Goal: Communication & Community: Answer question/provide support

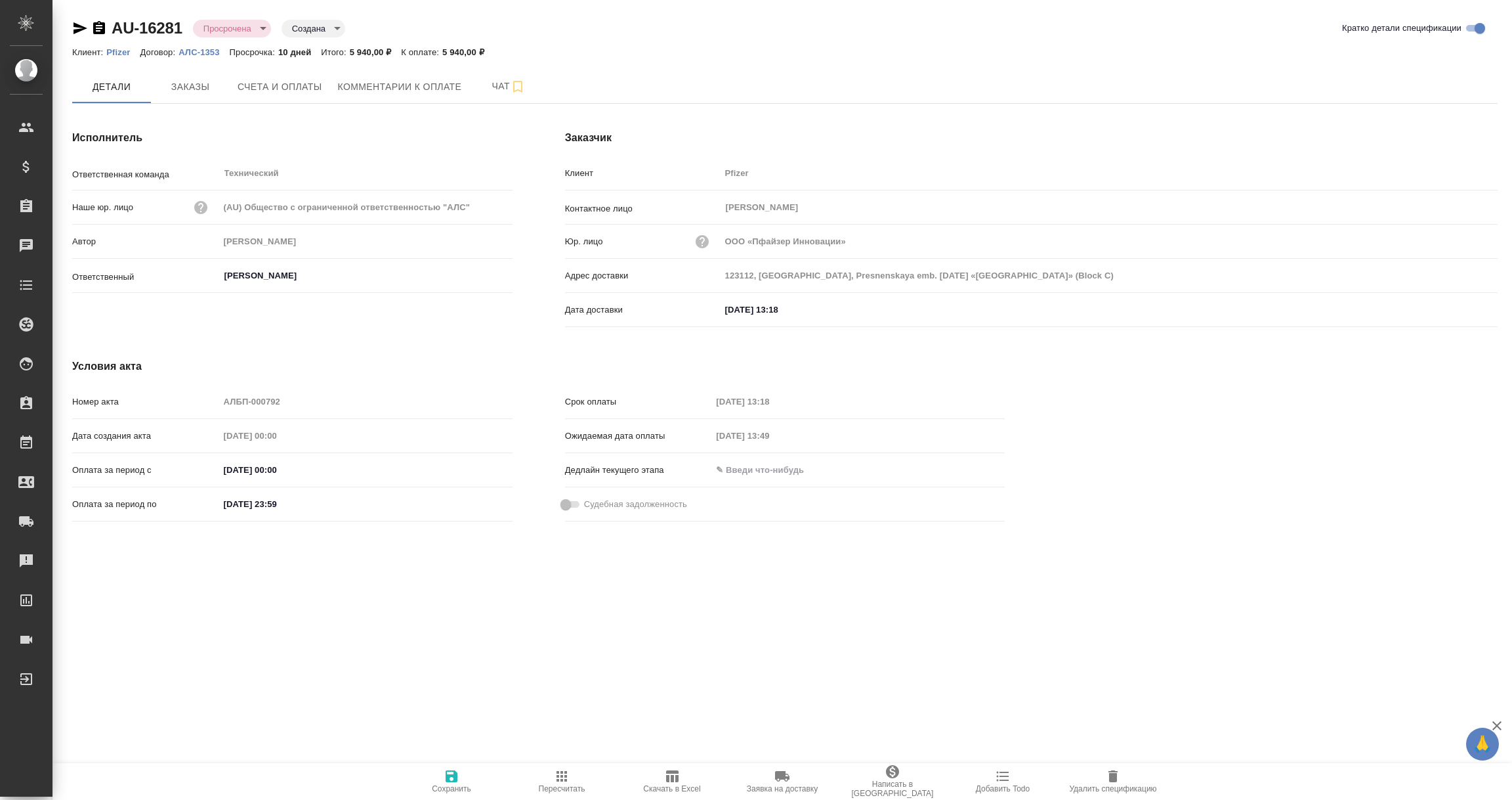
click at [432, 86] on span "Комментарии к оплате" at bounding box center [400, 87] width 124 height 16
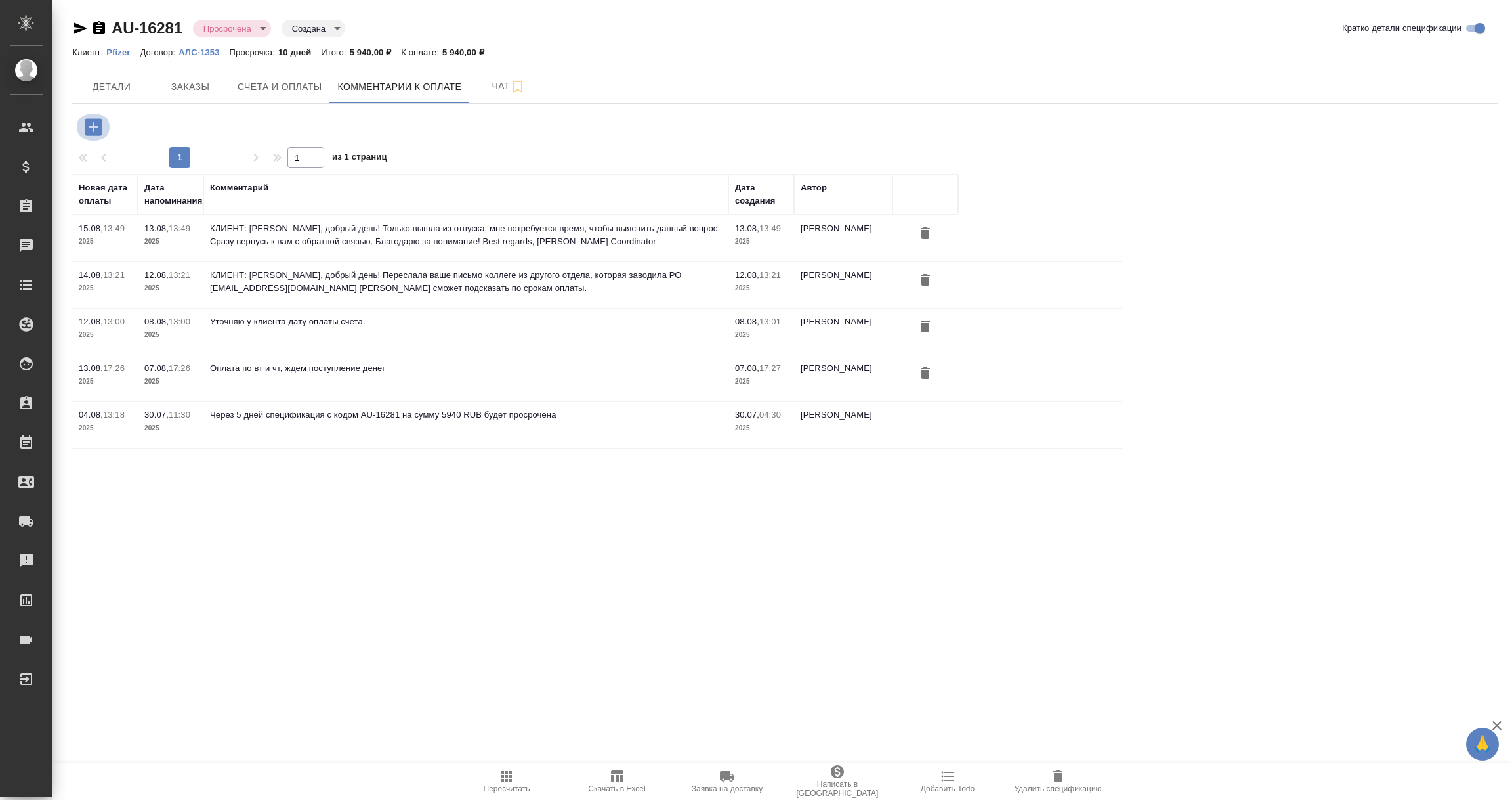
click at [97, 133] on icon "button" at bounding box center [93, 126] width 17 height 17
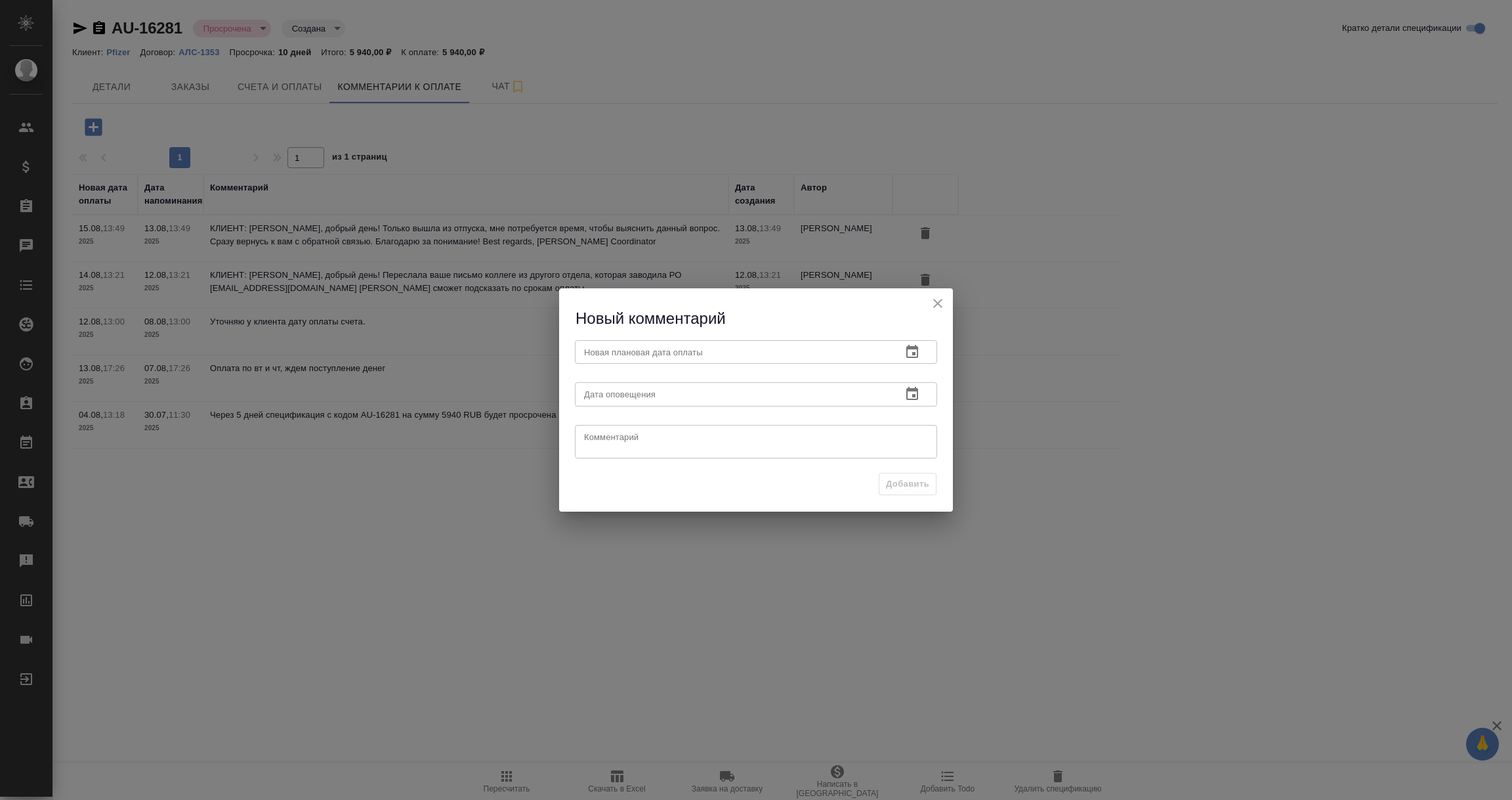
click at [911, 352] on icon "button" at bounding box center [912, 352] width 16 height 16
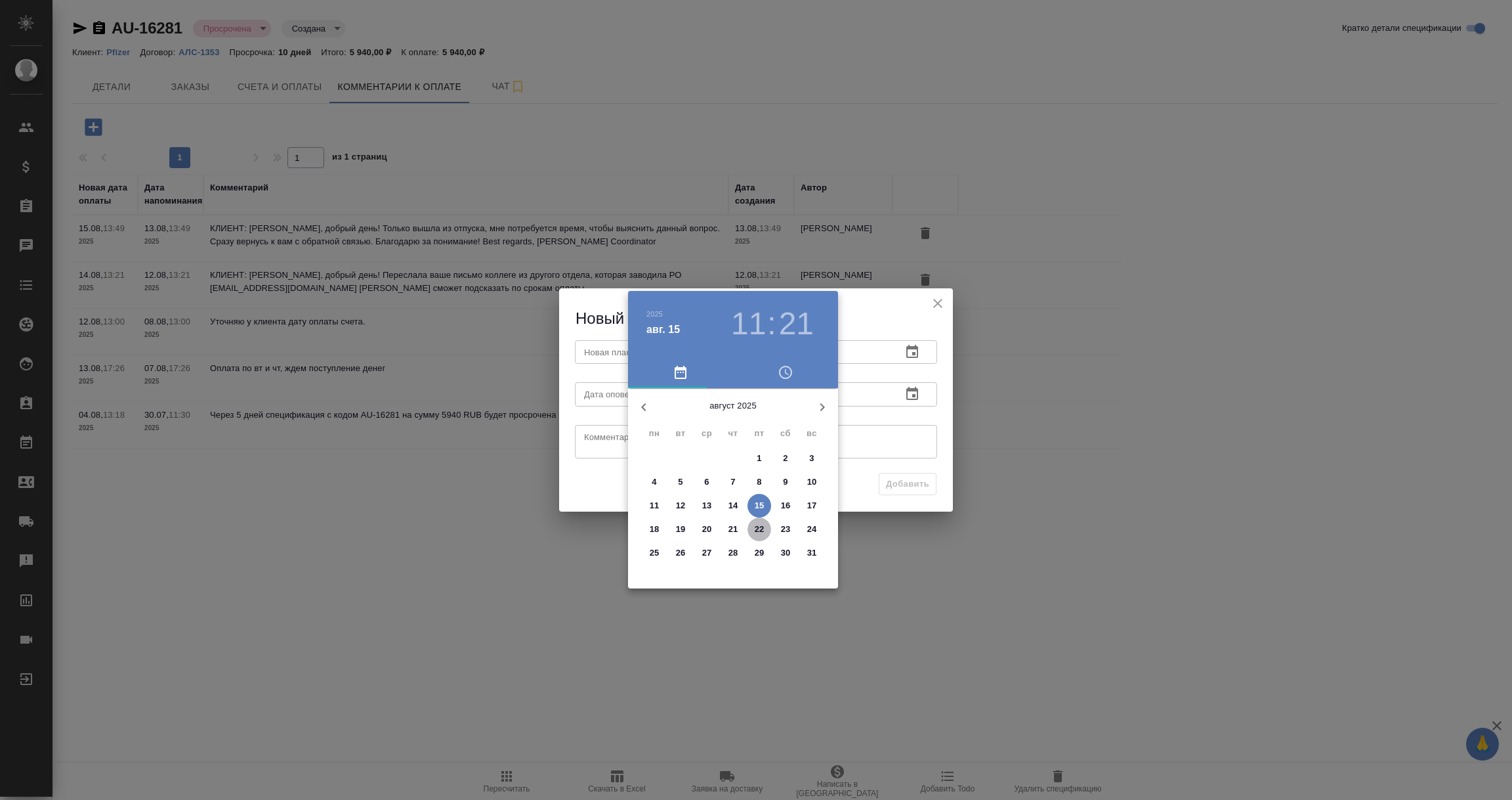
click at [759, 527] on p "22" at bounding box center [759, 529] width 10 height 13
type input "[DATE] 11:21"
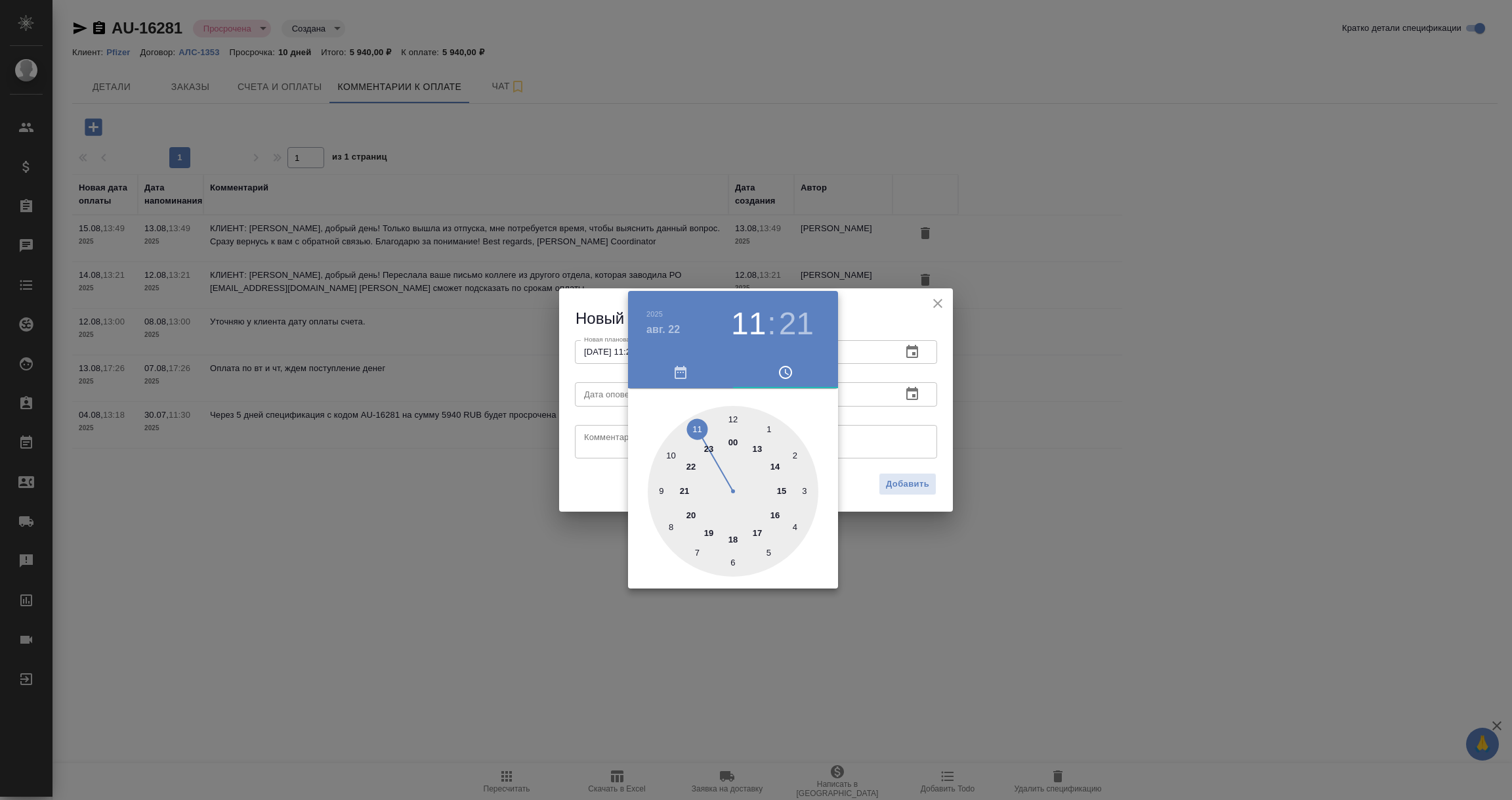
drag, startPoint x: 866, startPoint y: 451, endPoint x: 880, endPoint y: 438, distance: 19.1
click at [867, 450] on div at bounding box center [756, 400] width 1512 height 800
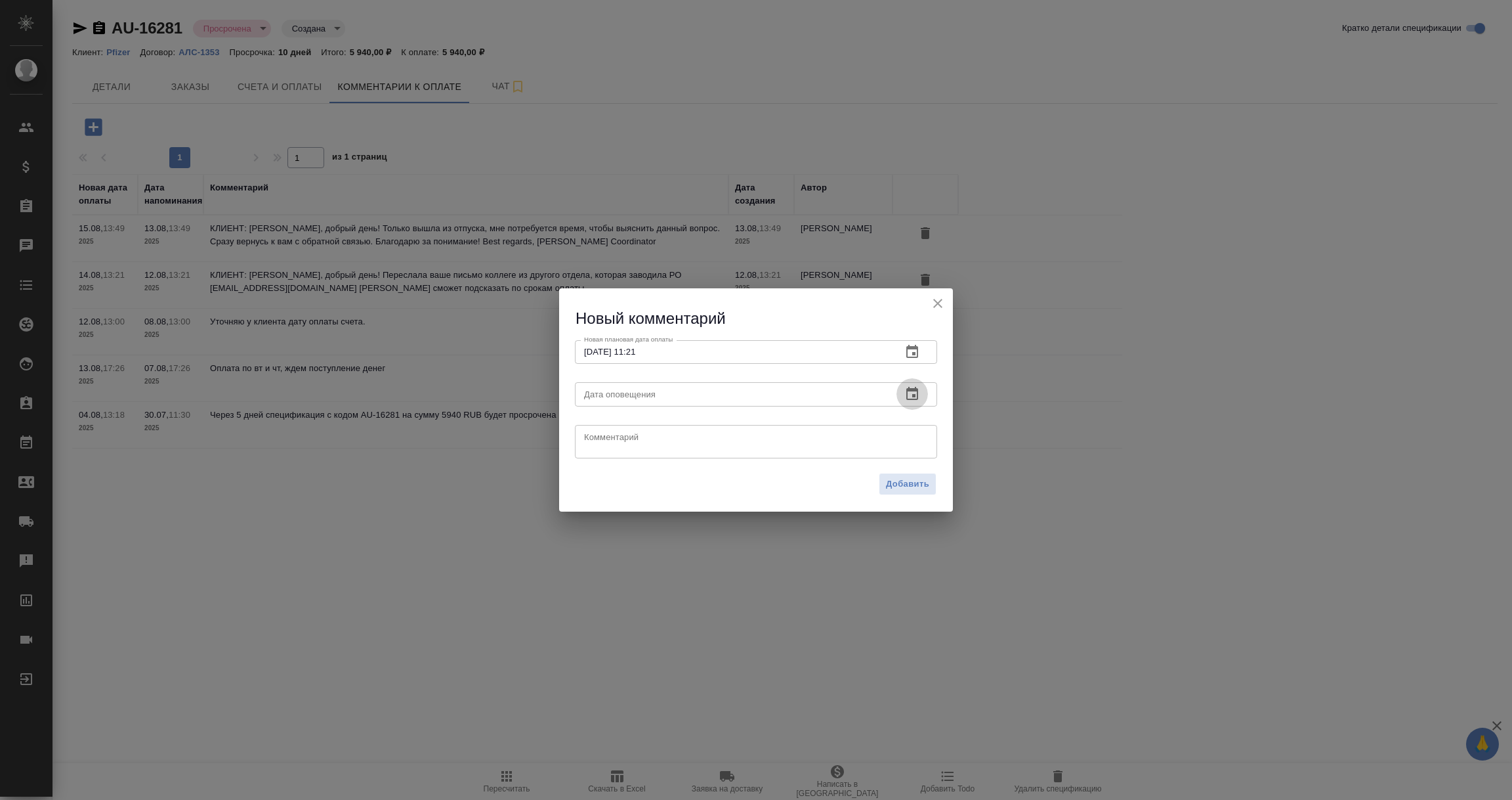
click at [911, 389] on icon "button" at bounding box center [911, 393] width 11 height 13
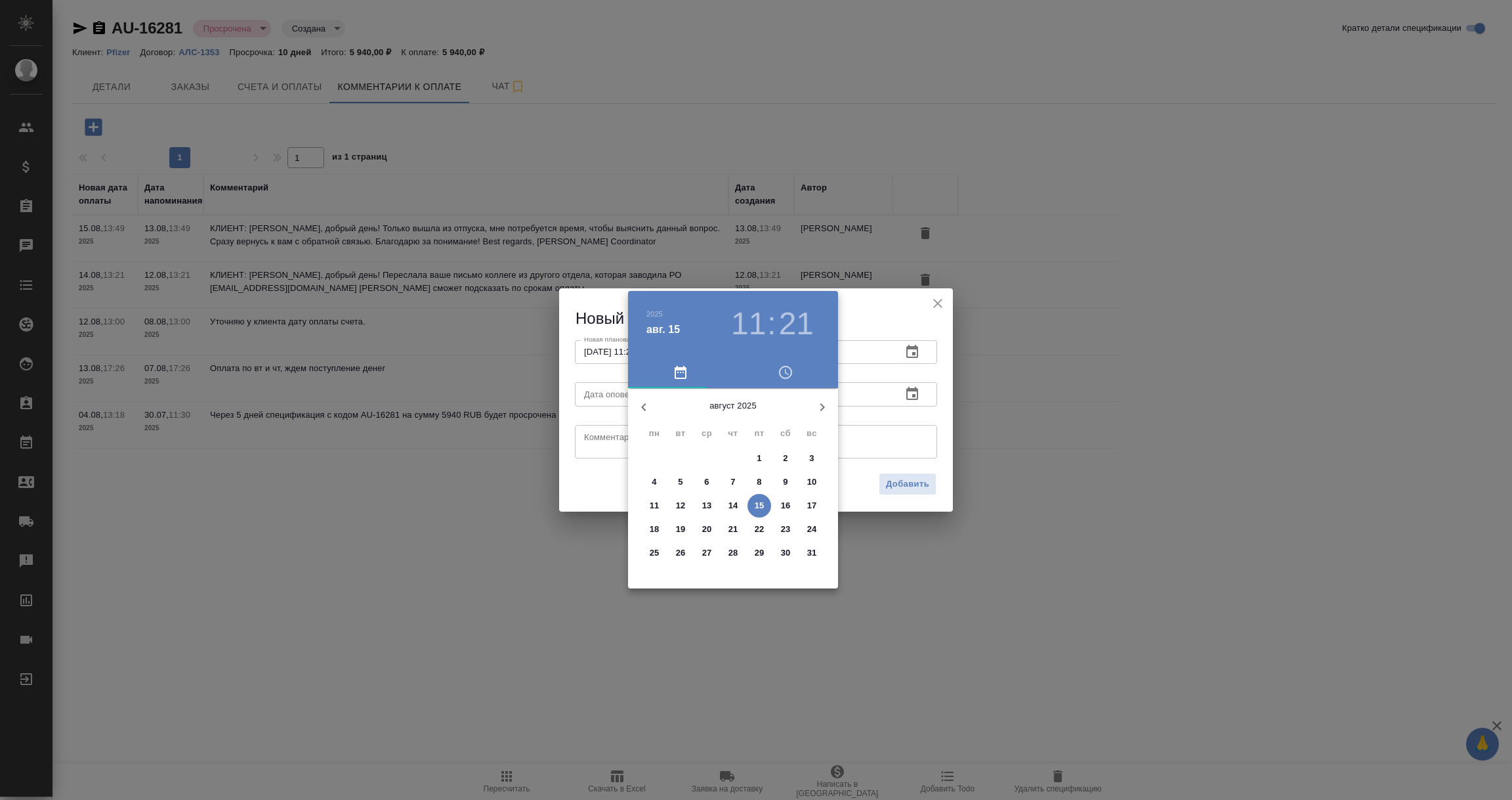
click at [764, 503] on span "15" at bounding box center [759, 505] width 24 height 13
type input "[DATE] 11:21"
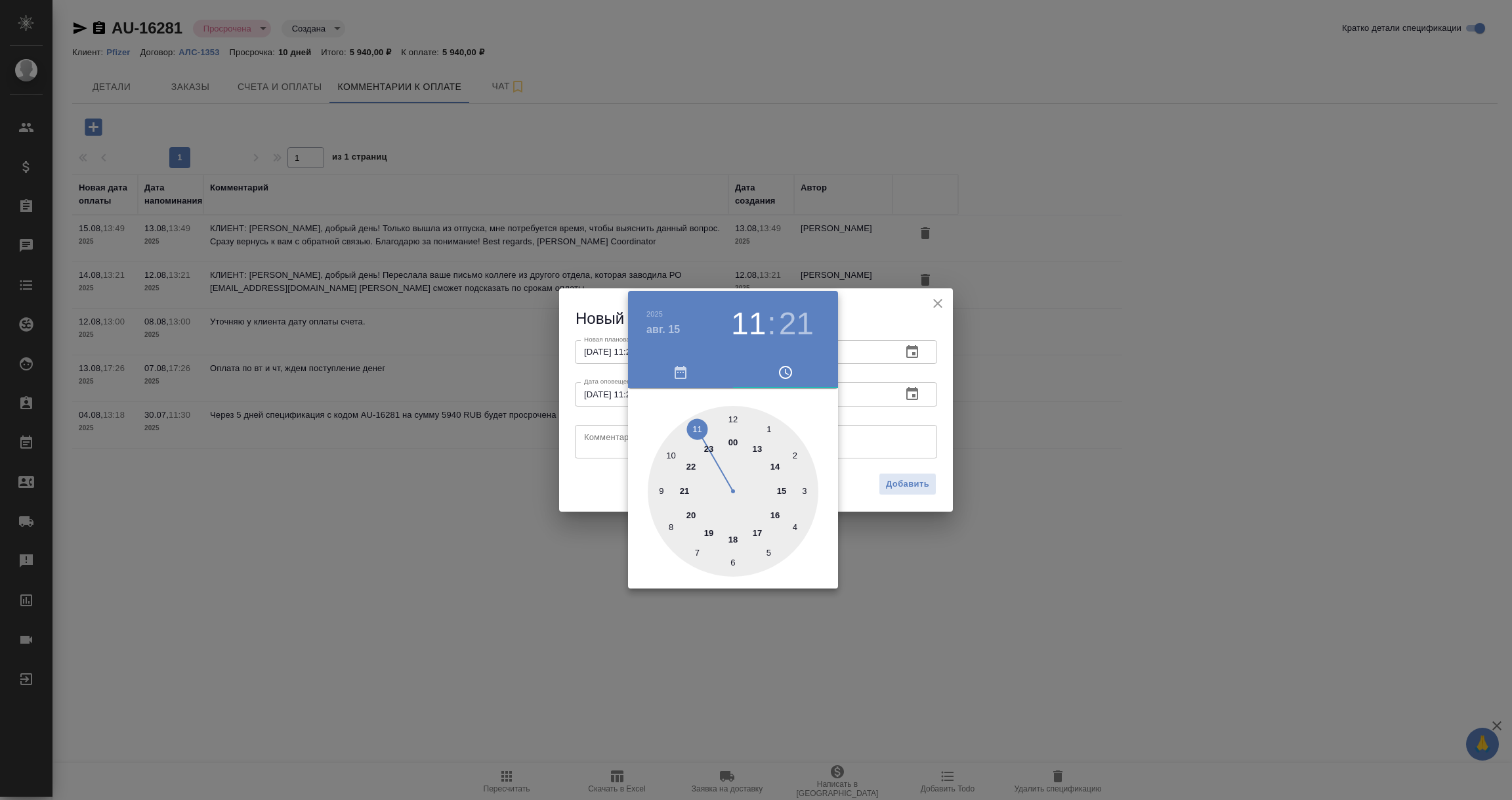
click at [608, 442] on div at bounding box center [756, 400] width 1512 height 800
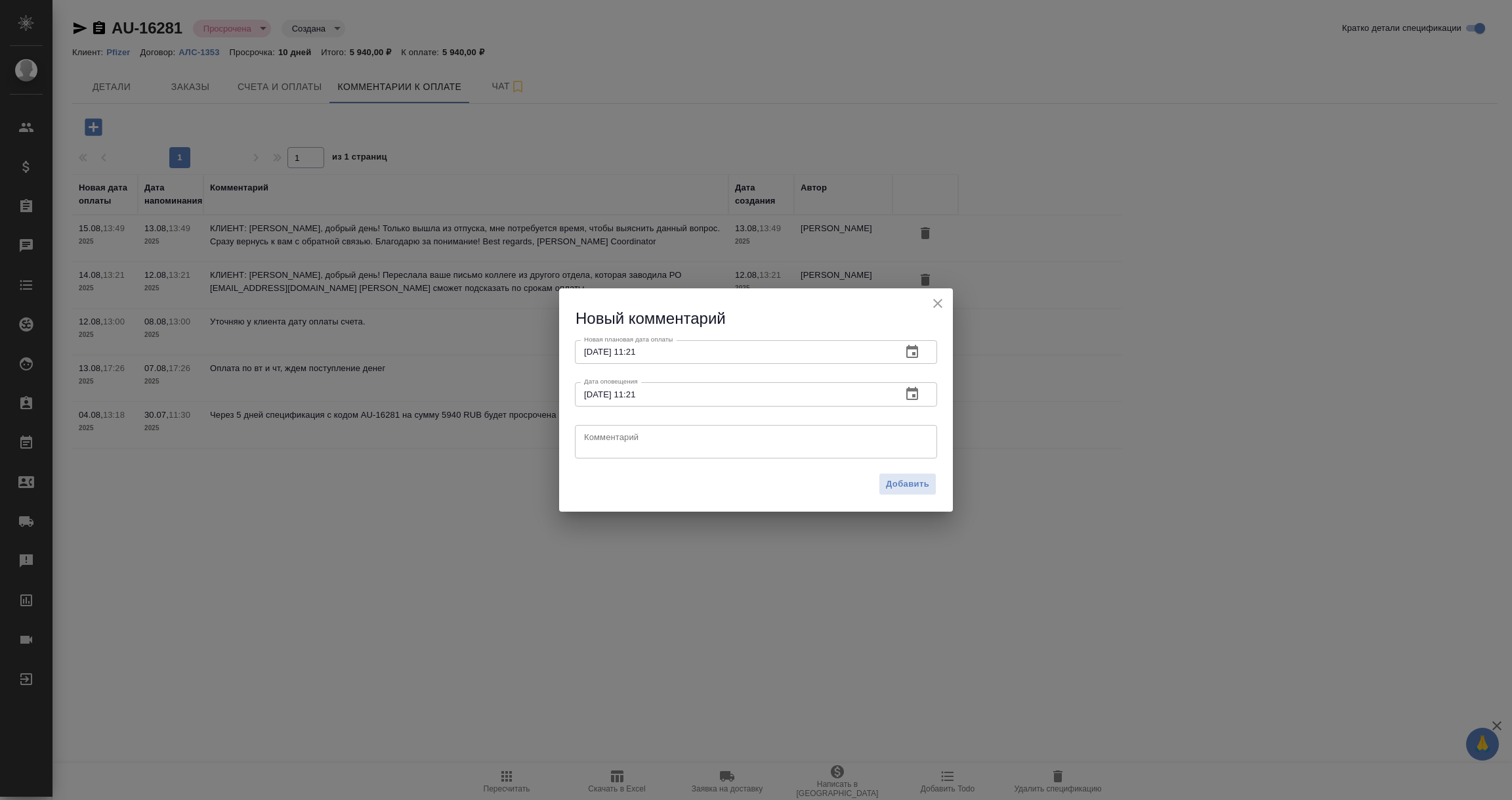
click at [607, 441] on textarea at bounding box center [756, 441] width 344 height 20
paste textarea "[PERSON_NAME], разобрались с техниками с документами, нашли их в системе, в бли…"
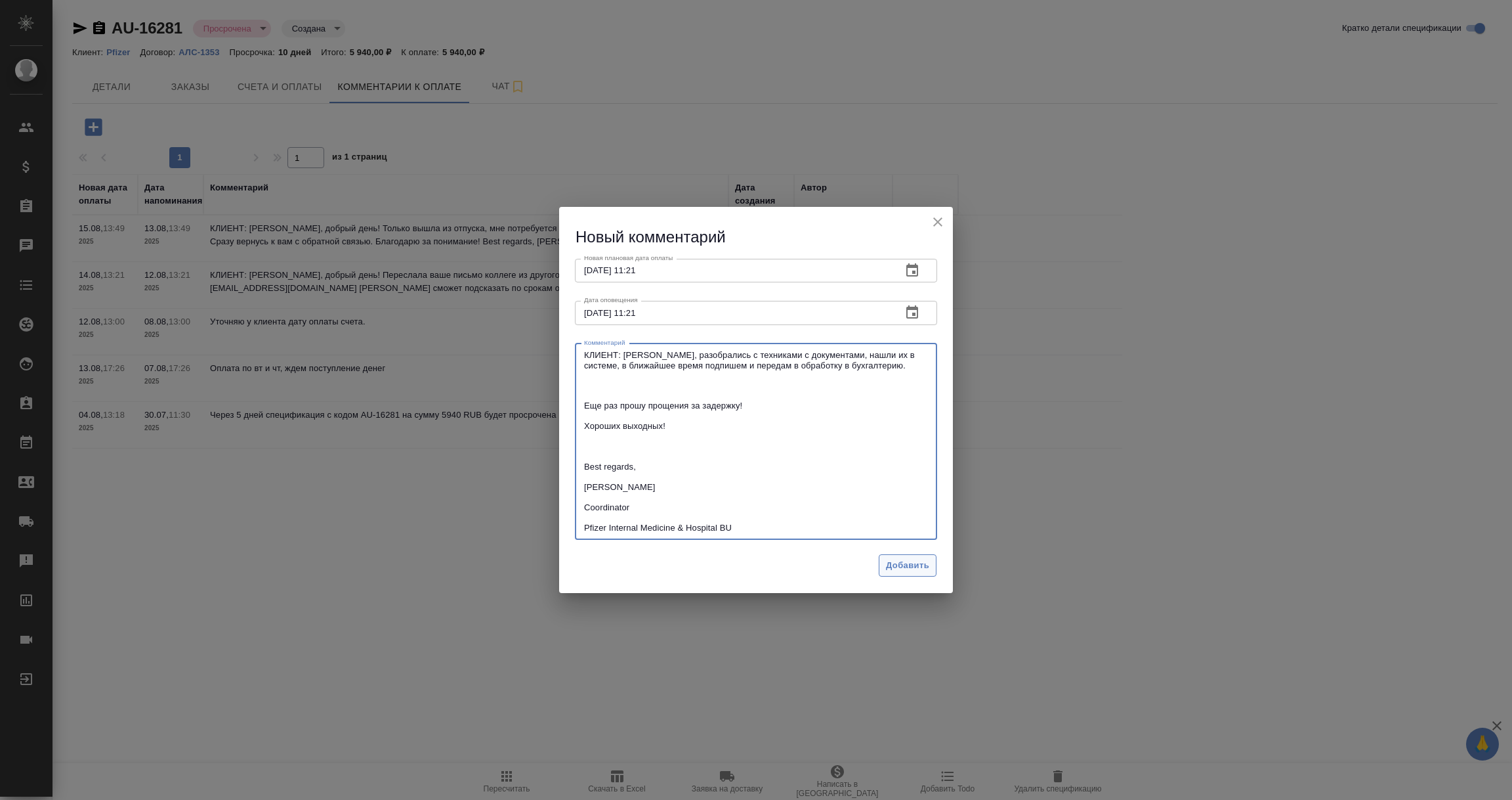
type textarea "КЛИЕНТ: [PERSON_NAME], разобрались с техниками с документами, нашли их в систем…"
click at [904, 569] on span "Добавить" at bounding box center [908, 566] width 44 height 15
